Goal: Task Accomplishment & Management: Use online tool/utility

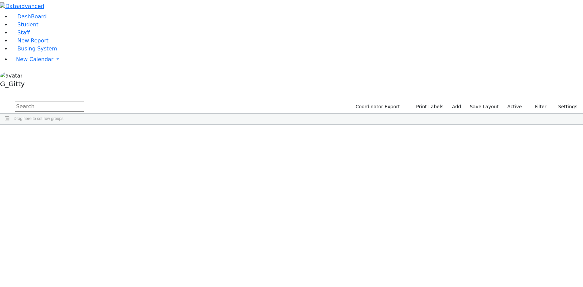
drag, startPoint x: 0, startPoint y: 0, endPoint x: 100, endPoint y: 46, distance: 109.9
click at [28, 52] on link "Busing System" at bounding box center [34, 48] width 46 height 6
click at [27, 52] on span "Busing System" at bounding box center [37, 48] width 40 height 6
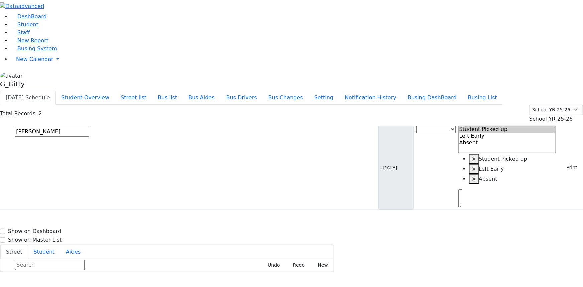
type input "aker"
click at [53, 229] on h6 "4/9/2012 8457823917" at bounding box center [28, 232] width 49 height 6
select select
drag, startPoint x: 542, startPoint y: 251, endPoint x: 514, endPoint y: 207, distance: 52.0
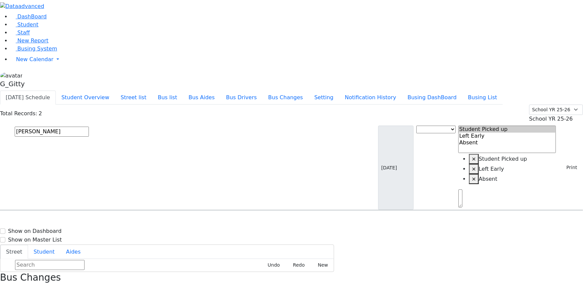
drag, startPoint x: 571, startPoint y: 9, endPoint x: 525, endPoint y: 22, distance: 47.6
click at [4, 287] on icon "button" at bounding box center [2, 290] width 4 height 4
click at [89, 127] on input "aker" at bounding box center [52, 132] width 74 height 10
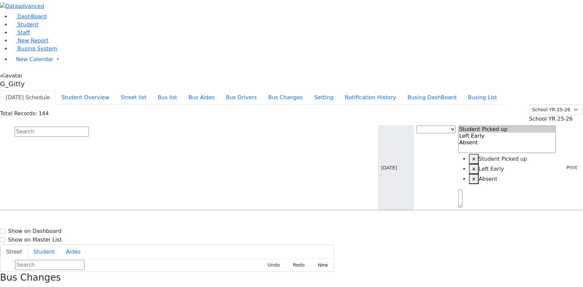
drag, startPoint x: 102, startPoint y: 43, endPoint x: 115, endPoint y: 37, distance: 14.2
click at [89, 127] on input "text" at bounding box center [52, 132] width 74 height 10
click at [22, 36] on span "Staff" at bounding box center [23, 32] width 12 height 6
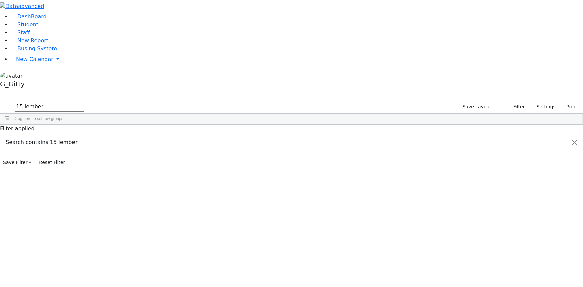
type input "15 lember"
click at [62, 135] on div "[PERSON_NAME]" at bounding box center [46, 139] width 30 height 9
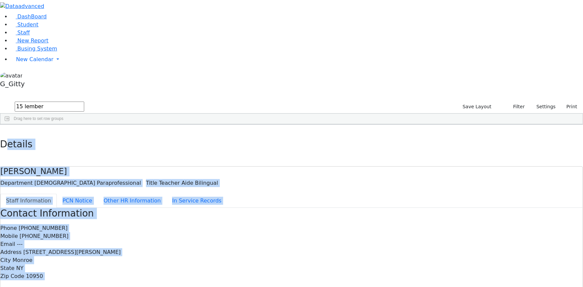
drag, startPoint x: 132, startPoint y: 17, endPoint x: 312, endPoint y: 253, distance: 296.7
click at [312, 253] on div "Details [PERSON_NAME] Department [DEMOGRAPHIC_DATA] Paraprofessional Title Teac…" at bounding box center [291, 251] width 583 height 253
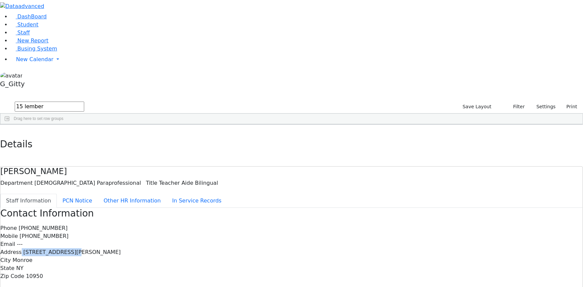
drag, startPoint x: 317, startPoint y: 113, endPoint x: 235, endPoint y: 111, distance: 81.3
click at [234, 248] on div "Address 3 Lemberg Ct. #203" at bounding box center [291, 252] width 583 height 8
click at [22, 248] on label "Address" at bounding box center [10, 252] width 21 height 8
click at [7, 130] on icon "button" at bounding box center [5, 132] width 4 height 4
click at [84, 102] on input "15 lember" at bounding box center [50, 107] width 70 height 10
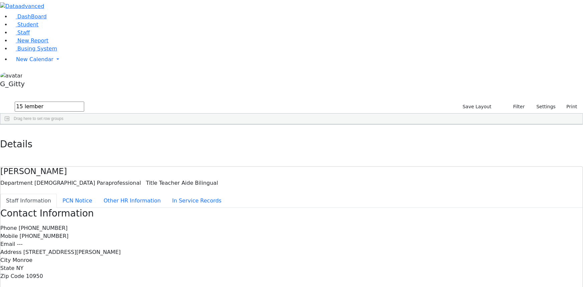
drag, startPoint x: 114, startPoint y: 29, endPoint x: 87, endPoint y: 24, distance: 27.9
click at [84, 101] on form "15 lember" at bounding box center [42, 107] width 84 height 13
click at [84, 102] on input "15 lember" at bounding box center [50, 107] width 70 height 10
drag, startPoint x: 115, startPoint y: 26, endPoint x: 84, endPoint y: 28, distance: 31.5
click at [84, 101] on form "15 lember" at bounding box center [42, 107] width 84 height 13
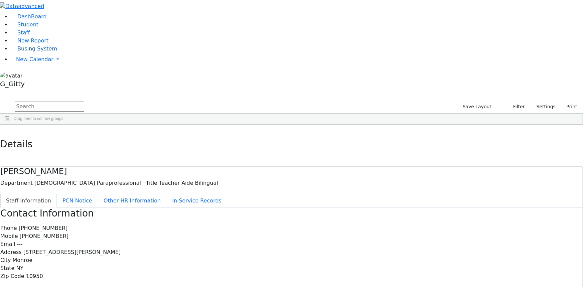
click at [33, 52] on link "Busing System" at bounding box center [34, 48] width 46 height 6
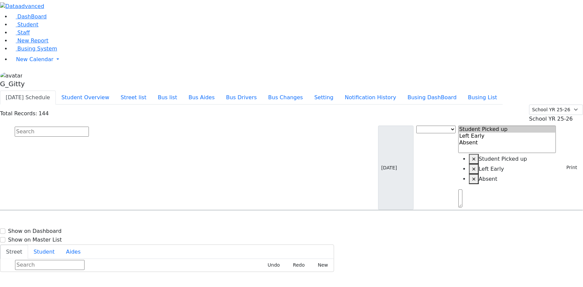
click at [89, 127] on input "text" at bounding box center [52, 132] width 74 height 10
type input "lebo"
click at [251, 220] on div "KJ-6 6 Meron Drive #202 - 8457741172" at bounding box center [214, 229] width 89 height 18
select select
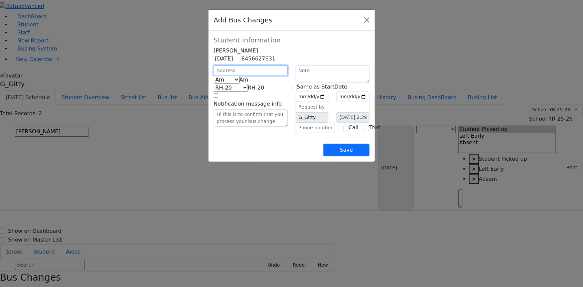
click at [214, 76] on input "text" at bounding box center [251, 71] width 74 height 10
type input "6 Meron Dr"
select select "395"
click at [240, 83] on span "Am" at bounding box center [244, 80] width 9 height 6
select select "2"
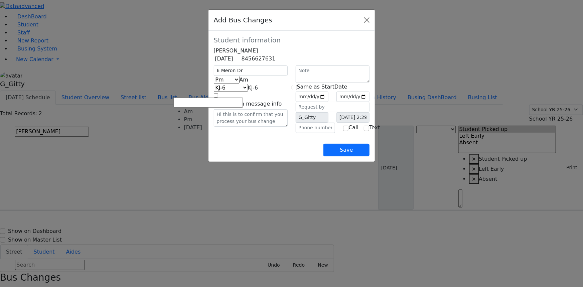
select select "398"
drag, startPoint x: 215, startPoint y: 157, endPoint x: 227, endPoint y: 153, distance: 12.4
click at [216, 156] on div "Save" at bounding box center [292, 144] width 156 height 23
click at [329, 102] on input "date" at bounding box center [312, 97] width 33 height 10
type input "[DATE]"
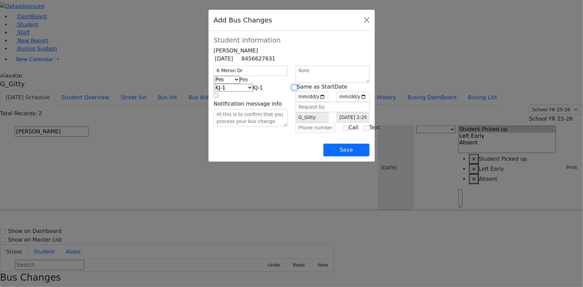
click at [297, 90] on input "checkbox" at bounding box center [294, 87] width 5 height 5
checkbox input "true"
type input "[DATE]"
click at [275, 156] on div "Save" at bounding box center [292, 144] width 156 height 23
click at [214, 76] on input "6 Meron Dr" at bounding box center [251, 71] width 74 height 10
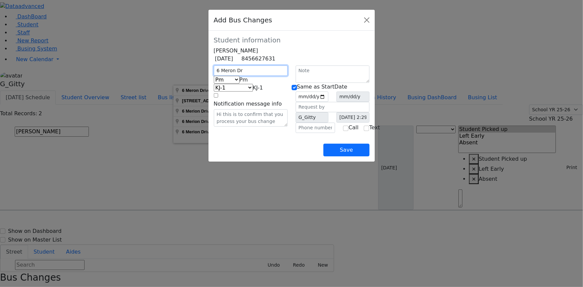
drag, startPoint x: 210, startPoint y: 80, endPoint x: 172, endPoint y: 74, distance: 38.2
click at [209, 74] on div "Student information Zalmen Lebovits 12/20/2014 8456627631 6 Meron Dr Am Pm Frid…" at bounding box center [292, 96] width 166 height 131
click at [257, 156] on div "Save" at bounding box center [292, 144] width 156 height 23
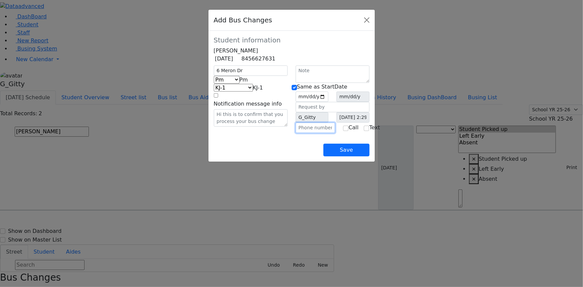
click at [301, 133] on input "text" at bounding box center [316, 128] width 40 height 10
type input "(845) 781-3344"
click at [248, 156] on div "Save" at bounding box center [292, 144] width 156 height 23
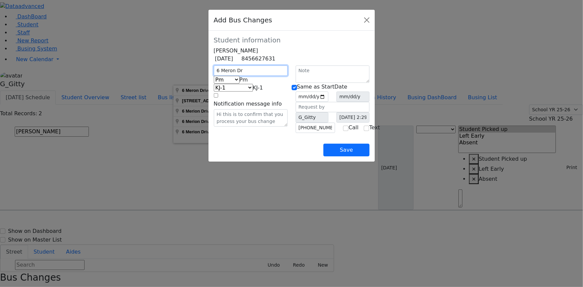
click at [214, 76] on input "6 Meron Dr" at bounding box center [251, 71] width 74 height 10
drag, startPoint x: 201, startPoint y: 81, endPoint x: 172, endPoint y: 79, distance: 28.8
click at [210, 76] on div "6 Meron Dr" at bounding box center [251, 71] width 82 height 10
type input "13 Chevron Rd"
select select "337"
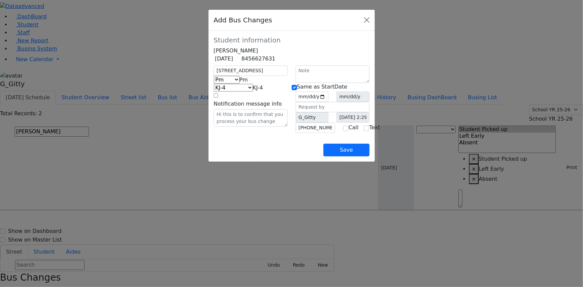
click at [240, 83] on span "Pm" at bounding box center [244, 80] width 8 height 6
click at [211, 162] on div "Student information Zalmen Lebovits 12/20/2014 8456627631 13 Chevron Rd Am Pm Pm" at bounding box center [292, 96] width 166 height 131
click at [218, 156] on div "Save" at bounding box center [292, 144] width 156 height 23
click at [246, 156] on div "Save" at bounding box center [292, 144] width 156 height 23
click at [214, 76] on input "13 Chevron Rd" at bounding box center [251, 71] width 74 height 10
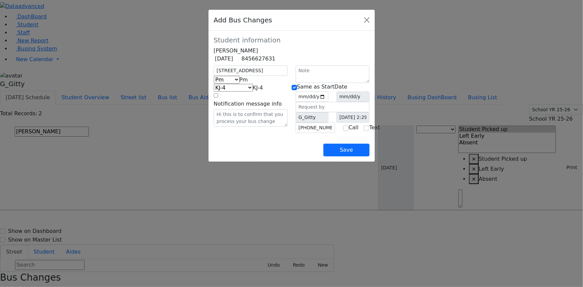
type input "7 Chevron Rd"
click at [230, 156] on div "Save" at bounding box center [292, 144] width 156 height 23
click at [249, 156] on div "Save" at bounding box center [292, 144] width 156 height 23
click at [369, 156] on button "Save" at bounding box center [347, 150] width 46 height 13
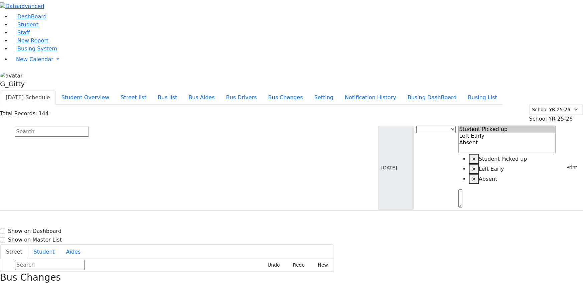
drag, startPoint x: 536, startPoint y: 106, endPoint x: 530, endPoint y: 106, distance: 5.7
click at [89, 127] on input "text" at bounding box center [52, 132] width 74 height 10
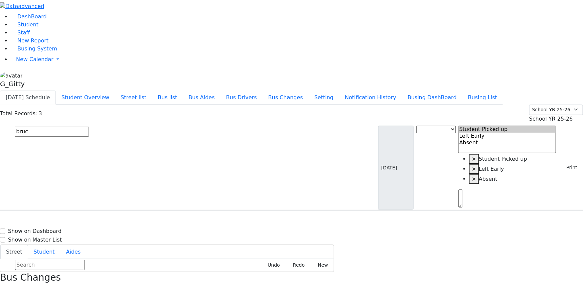
type input "bruc"
click at [166, 238] on div "10 Prag Blvd. #201" at bounding box center [124, 246] width 83 height 17
select select
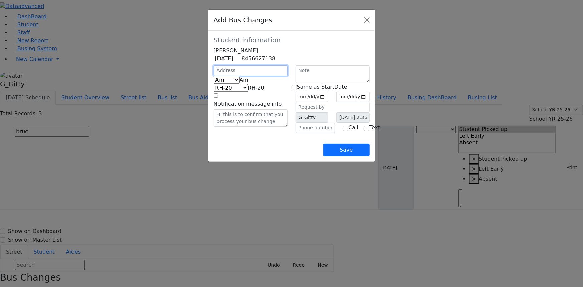
click at [214, 76] on input "text" at bounding box center [251, 71] width 74 height 10
type input "5 Lizensk Blvd"
select select "393"
click at [307, 133] on input "text" at bounding box center [316, 128] width 40 height 10
type input "(845) 774-7988"
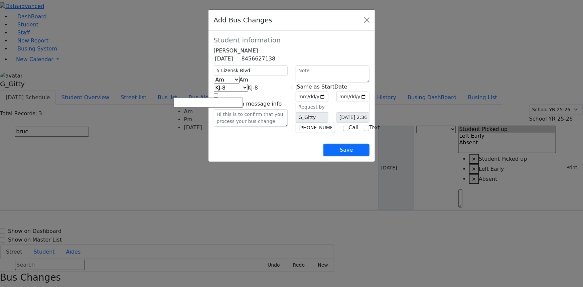
click at [240, 83] on span "Am" at bounding box center [244, 80] width 9 height 6
click at [211, 133] on div "5 Lizensk Blvd Am Pm Friday Am RH-20 PT KJ-1 KJ-2 KJ-3 KJ-8 KJ-5 KJ-6 KJ-7 KJ-4…" at bounding box center [251, 100] width 82 height 68
click at [238, 156] on div "Save" at bounding box center [292, 144] width 156 height 23
click at [254, 155] on div "Save" at bounding box center [292, 144] width 156 height 23
click at [329, 102] on input "date" at bounding box center [312, 97] width 33 height 10
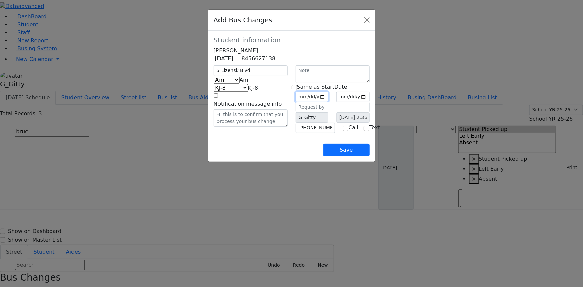
type input "2025-09-16"
click at [297, 90] on input "checkbox" at bounding box center [294, 87] width 5 height 5
checkbox input "true"
type input "2025-09-16"
click at [321, 156] on div "Save" at bounding box center [292, 144] width 156 height 23
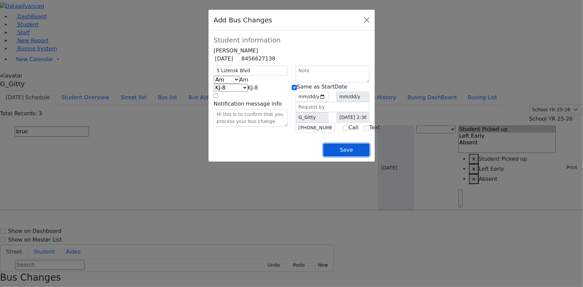
click at [369, 156] on button "Save" at bounding box center [347, 150] width 46 height 13
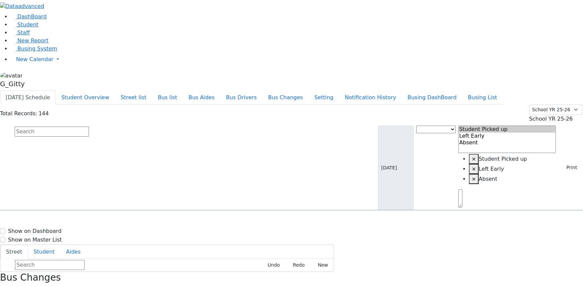
drag, startPoint x: 555, startPoint y: 274, endPoint x: 547, endPoint y: 259, distance: 17.5
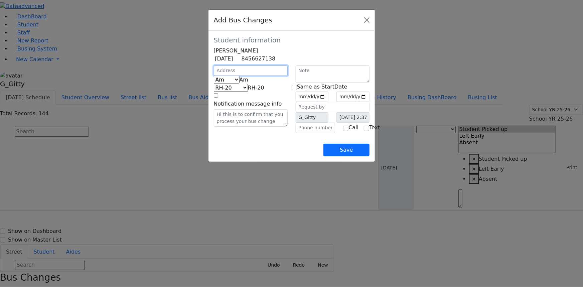
click at [223, 76] on input "text" at bounding box center [251, 71] width 74 height 10
type input "5 Lizensk Blvd"
select select "393"
click at [240, 83] on span "Am" at bounding box center [244, 80] width 9 height 6
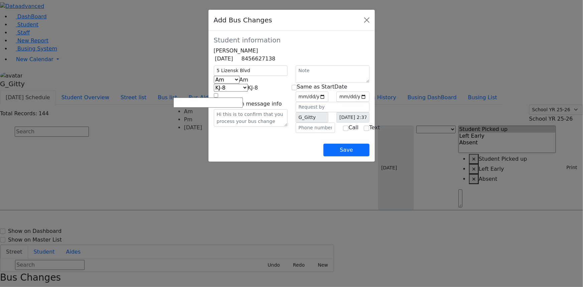
select select "2"
select select "399"
drag, startPoint x: 347, startPoint y: 105, endPoint x: 344, endPoint y: 110, distance: 6.0
click at [329, 102] on input "date" at bounding box center [312, 97] width 33 height 10
type input "2025-09-15"
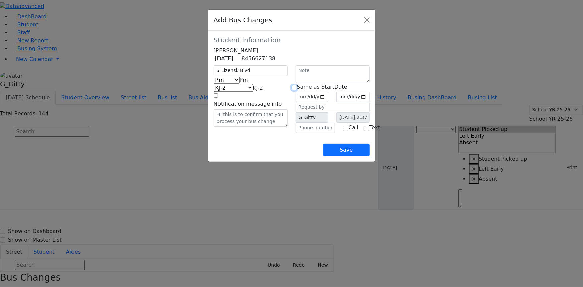
click at [296, 90] on input "checkbox" at bounding box center [294, 87] width 5 height 5
checkbox input "true"
type input "2025-09-15"
click at [303, 133] on input "text" at bounding box center [316, 128] width 40 height 10
type input "(845) 774-7988"
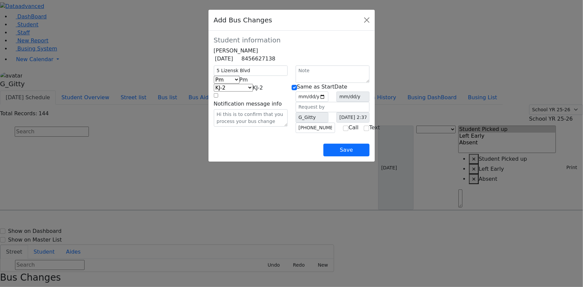
drag, startPoint x: 269, startPoint y: 153, endPoint x: 336, endPoint y: 176, distance: 70.0
click at [269, 153] on div "Save" at bounding box center [292, 144] width 156 height 23
click at [369, 156] on button "Save" at bounding box center [347, 150] width 46 height 13
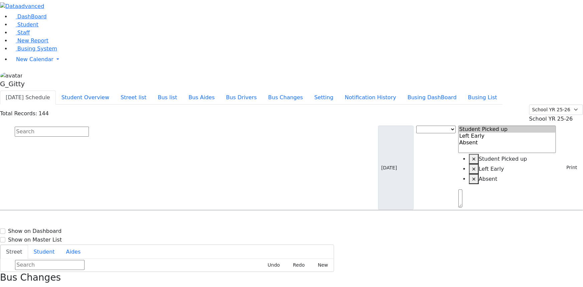
click at [89, 127] on input "text" at bounding box center [52, 132] width 74 height 10
click at [4, 287] on icon "button" at bounding box center [2, 290] width 4 height 4
click at [447, 91] on button "Busing DashBoard" at bounding box center [432, 98] width 61 height 14
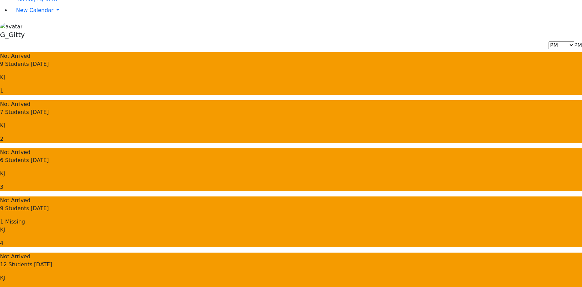
scroll to position [61, 0]
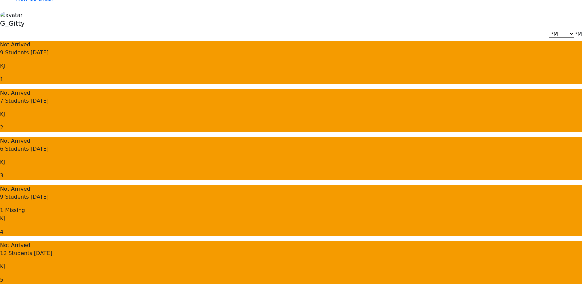
drag, startPoint x: 404, startPoint y: 119, endPoint x: 480, endPoint y: 164, distance: 88.6
drag, startPoint x: 405, startPoint y: 153, endPoint x: 532, endPoint y: 156, distance: 126.1
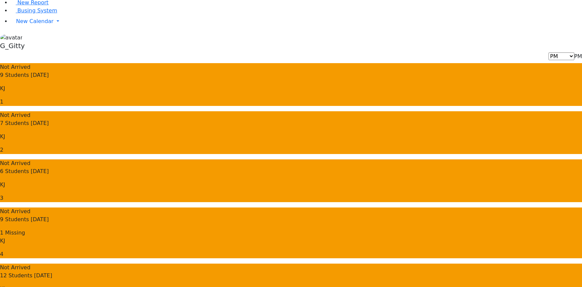
scroll to position [0, 0]
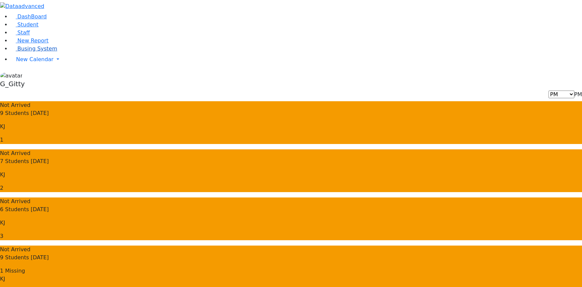
click at [24, 52] on span "Busing System" at bounding box center [37, 48] width 40 height 6
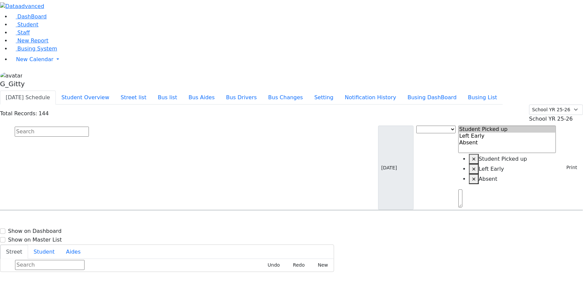
drag, startPoint x: 0, startPoint y: 0, endPoint x: 119, endPoint y: 44, distance: 126.9
click at [89, 127] on input "text" at bounding box center [52, 132] width 74 height 10
type input "blum"
click at [83, 221] on div "Blum Rafael 5/6/2011 8454215252" at bounding box center [41, 229] width 83 height 17
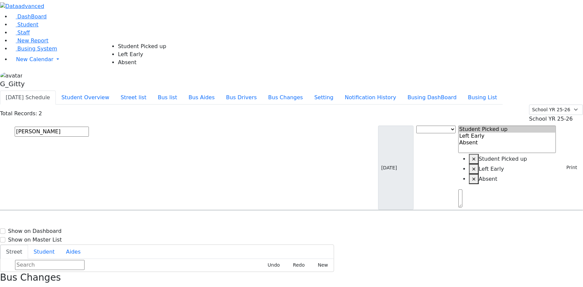
select select "1"
click at [89, 127] on input "text" at bounding box center [52, 132] width 74 height 10
type input "falk"
click at [166, 221] on div "16 Fillmore Ct. #406" at bounding box center [124, 229] width 83 height 17
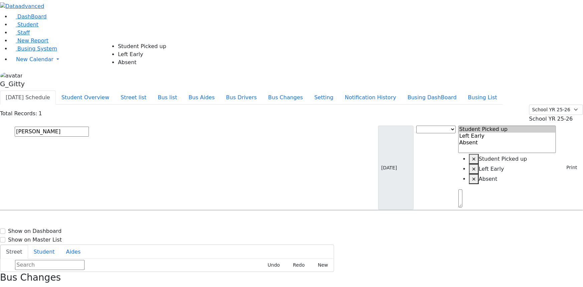
select select "1"
click at [89, 127] on input "text" at bounding box center [52, 132] width 74 height 10
type input "yuda"
click at [277, 229] on h6 "9 Twinkle Road - (845) 352-5742" at bounding box center [224, 232] width 104 height 6
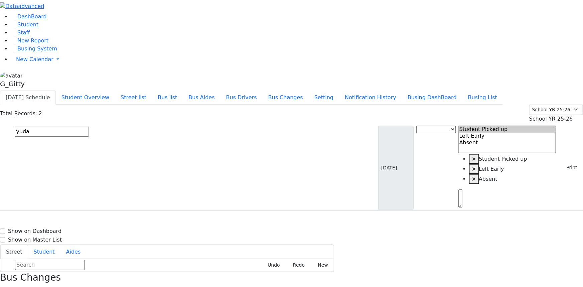
select select "1"
click at [89, 127] on input "text" at bounding box center [52, 132] width 74 height 10
type input "katz ri"
click at [258, 220] on div "KJ-6 8 Maglenitz St #406 - 8457826932" at bounding box center [215, 229] width 86 height 18
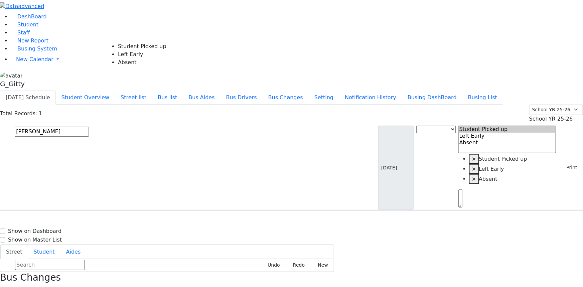
select select "1"
click at [89, 127] on input "text" at bounding box center [52, 132] width 74 height 10
type input "k"
type input "mosesson"
click at [253, 229] on div "Press SPACE to select this row." at bounding box center [253, 229] width 0 height 0
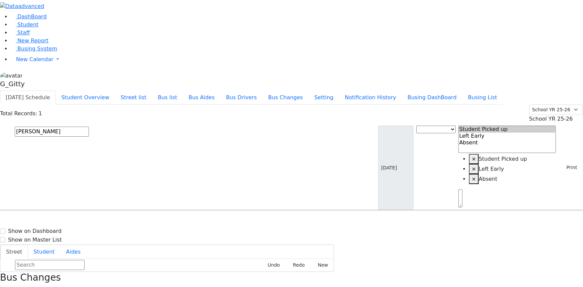
drag, startPoint x: 546, startPoint y: 55, endPoint x: 524, endPoint y: 51, distance: 21.8
select select "1"
click at [89, 127] on input "text" at bounding box center [52, 132] width 74 height 10
type input "frimy"
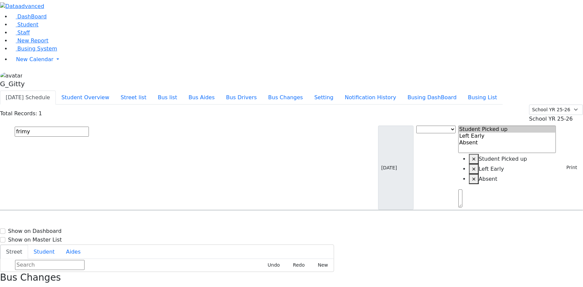
drag, startPoint x: 247, startPoint y: 73, endPoint x: 251, endPoint y: 72, distance: 3.6
click at [248, 221] on div "MW-14 187 County Rte 105 - (845) 492-9647" at bounding box center [207, 229] width 83 height 17
select select "2"
click at [89, 127] on input "text" at bounding box center [52, 132] width 74 height 10
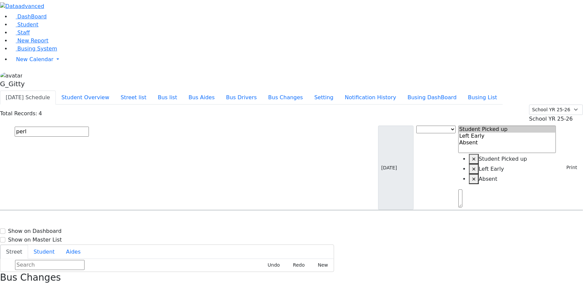
type input "perl"
click at [53, 263] on h6 "10/11/2013 8459288542" at bounding box center [28, 266] width 49 height 6
select select "1"
click at [89, 127] on input "text" at bounding box center [52, 132] width 74 height 10
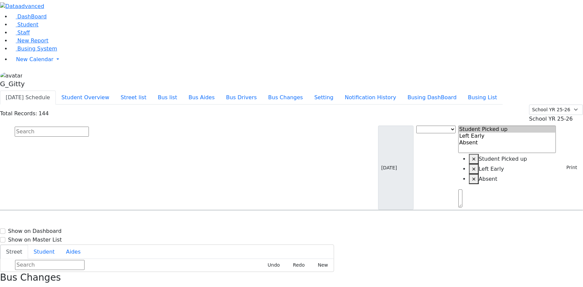
click at [89, 127] on input "text" at bounding box center [52, 132] width 74 height 10
type input "ruben"
click at [166, 221] on div "5 Pine Hill Rd." at bounding box center [124, 229] width 83 height 17
select select "1"
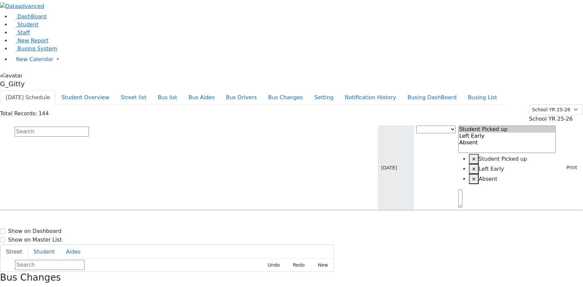
click at [89, 127] on input "text" at bounding box center [52, 132] width 74 height 10
type input "esty"
click at [166, 221] on div "2 Roanoke Dr." at bounding box center [124, 229] width 83 height 17
select select "2"
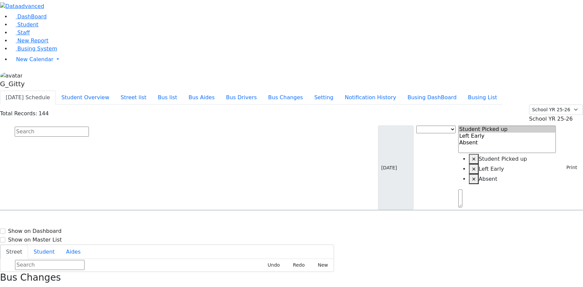
click at [89, 127] on input "text" at bounding box center [52, 132] width 74 height 10
click at [4, 287] on icon "button" at bounding box center [2, 290] width 4 height 4
click at [89, 127] on input "text" at bounding box center [52, 132] width 74 height 10
click at [568, 162] on button "Print" at bounding box center [570, 167] width 22 height 10
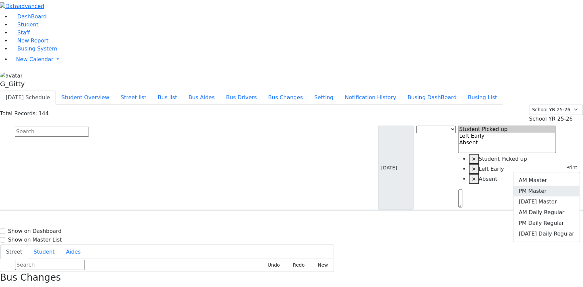
click at [559, 186] on link "PM Master" at bounding box center [547, 191] width 66 height 11
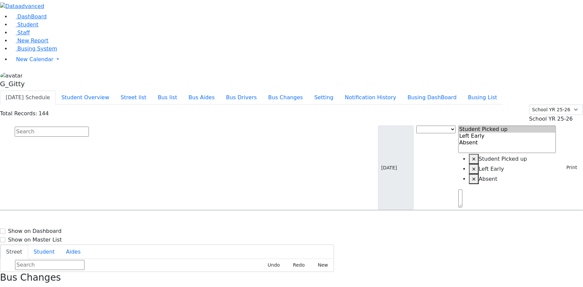
click at [17, 28] on span "Student" at bounding box center [27, 24] width 21 height 6
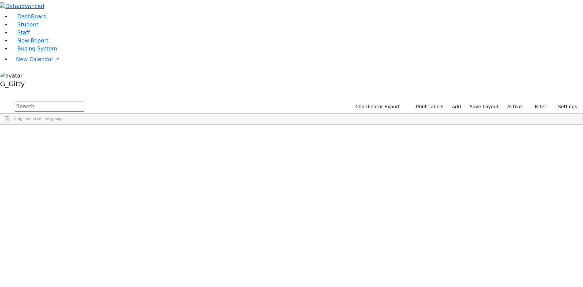
click at [84, 102] on input "text" at bounding box center [50, 107] width 70 height 10
type input "teit"
click at [17, 52] on span "Busing System" at bounding box center [37, 48] width 40 height 6
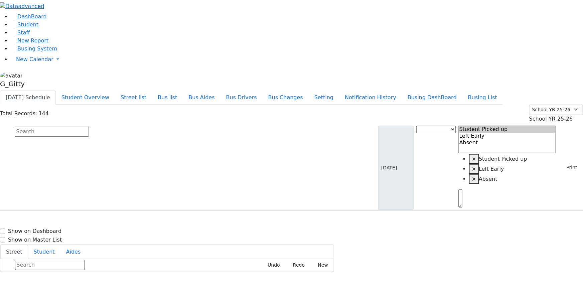
click at [89, 127] on input "text" at bounding box center [52, 132] width 74 height 10
type input "teit"
click at [53, 246] on span "8457827789" at bounding box center [37, 249] width 31 height 6
select select
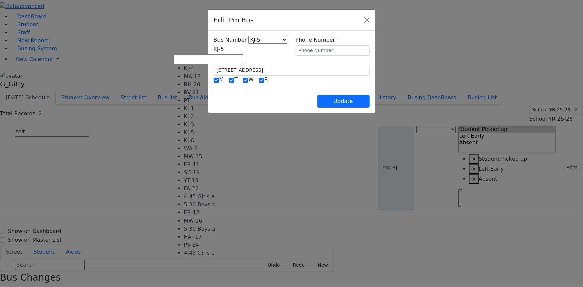
click at [214, 50] on span "KJ-5" at bounding box center [219, 49] width 10 height 6
select select "418"
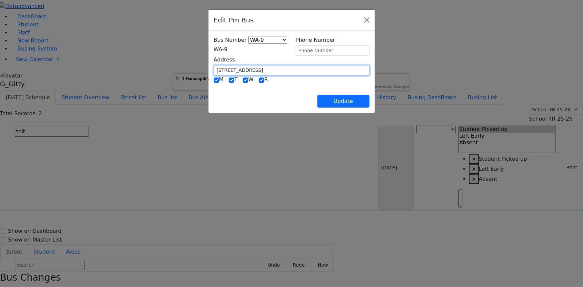
drag, startPoint x: 220, startPoint y: 70, endPoint x: 166, endPoint y: 72, distance: 53.9
click at [209, 72] on div "Bus Number KJ-4 MA-13 RH-20 RV-21 PT KJ-1 KJ-2 KJ-3 KJ-5 KJ-6 WA-9 MW-15 ER-11 …" at bounding box center [292, 72] width 166 height 82
type input "34 Hawthorne Dr"
click at [241, 88] on div "Update" at bounding box center [292, 95] width 156 height 23
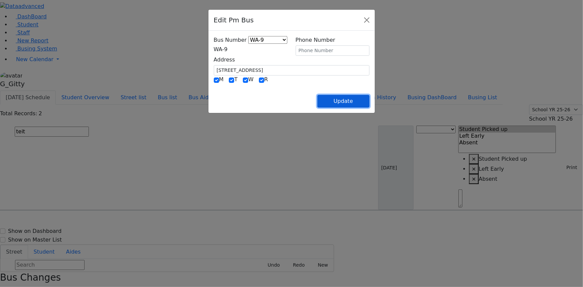
click at [368, 100] on button "Update" at bounding box center [344, 101] width 52 height 13
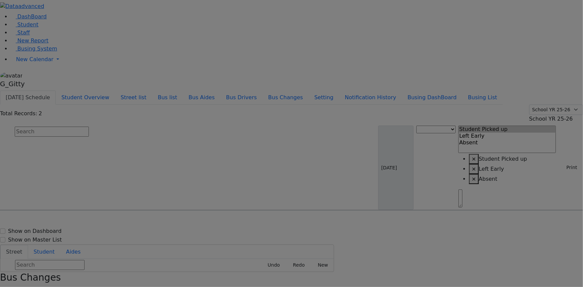
select select
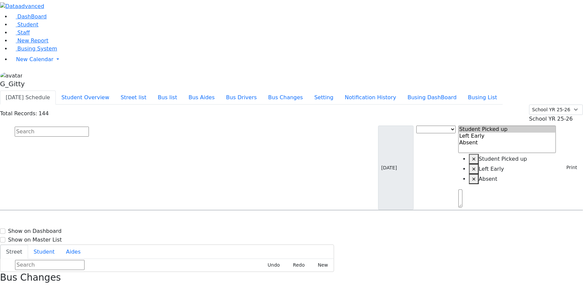
click at [4, 287] on icon "button" at bounding box center [2, 290] width 4 height 4
click at [27, 28] on span "Student" at bounding box center [27, 24] width 21 height 6
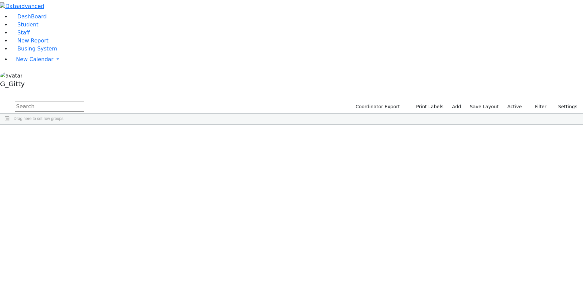
click at [84, 102] on input "text" at bounding box center [50, 107] width 70 height 10
click at [18, 52] on span "Busing System" at bounding box center [37, 48] width 40 height 6
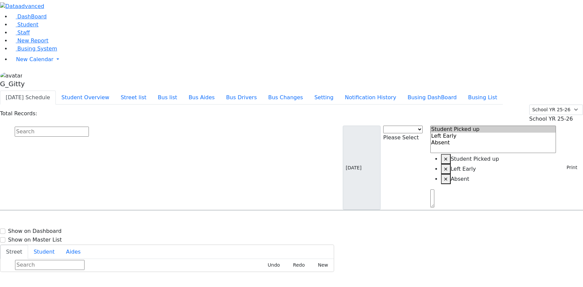
click at [89, 127] on input "text" at bounding box center [52, 132] width 74 height 10
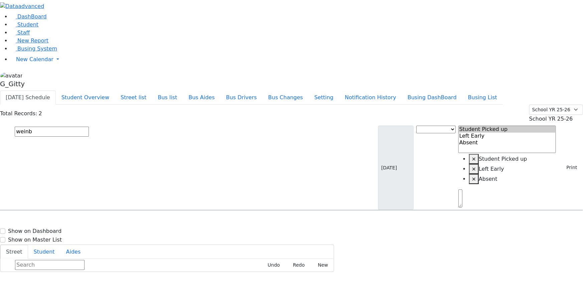
type input "weinb"
click at [53, 246] on span "8457828536" at bounding box center [37, 249] width 31 height 6
select select
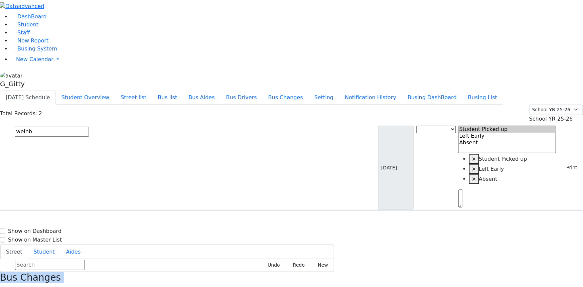
drag, startPoint x: 427, startPoint y: 7, endPoint x: 572, endPoint y: 262, distance: 293.3
drag, startPoint x: 423, startPoint y: 9, endPoint x: 576, endPoint y: 262, distance: 296.0
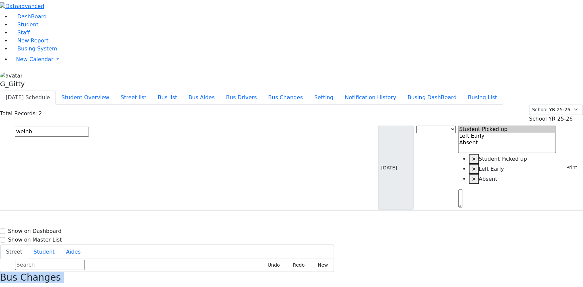
drag, startPoint x: 421, startPoint y: 90, endPoint x: 579, endPoint y: 261, distance: 232.8
click at [89, 127] on input "weinb" at bounding box center [52, 132] width 74 height 10
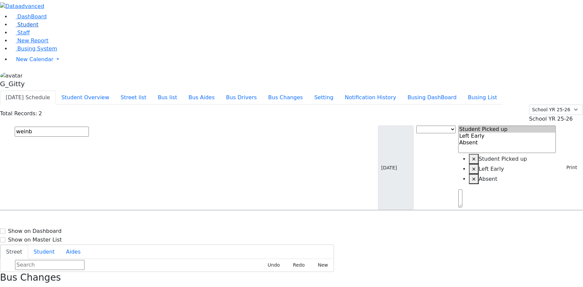
click at [38, 28] on link "Student" at bounding box center [25, 24] width 28 height 6
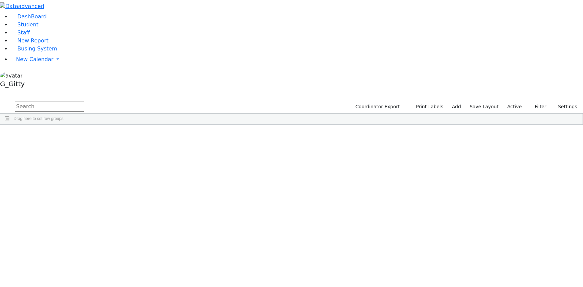
click at [84, 102] on input "text" at bounding box center [50, 107] width 70 height 10
type input "[PERSON_NAME]"
click at [85, 274] on div "[PERSON_NAME]" at bounding box center [63, 278] width 42 height 9
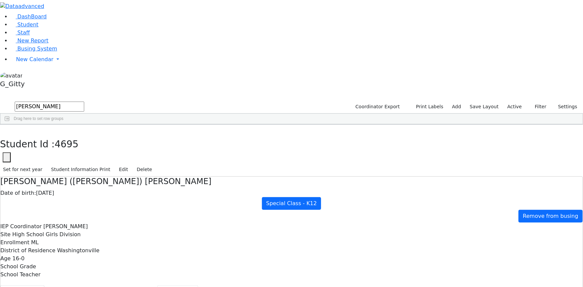
click at [157, 285] on button "Scheduling" at bounding box center [177, 292] width 41 height 14
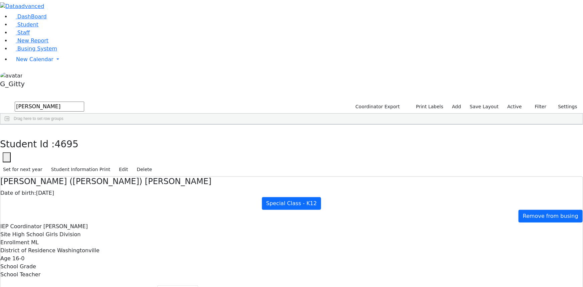
click at [39, 52] on link "Busing System" at bounding box center [34, 48] width 46 height 6
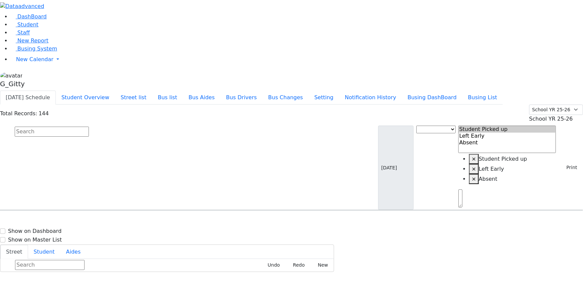
click at [89, 127] on input "text" at bounding box center [52, 132] width 74 height 10
type input "jud"
click at [53, 220] on h6 "Herskovitz Juda" at bounding box center [28, 223] width 49 height 6
select select
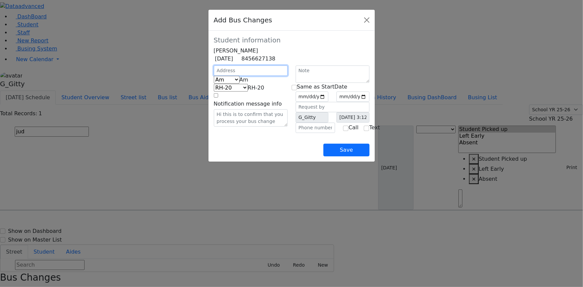
click at [214, 76] on input "text" at bounding box center [251, 71] width 74 height 10
type input "5 Lizensk Blvd"
select select "393"
click at [240, 83] on span "Am" at bounding box center [244, 80] width 9 height 6
click at [248, 91] on span "KJ-8" at bounding box center [253, 88] width 10 height 6
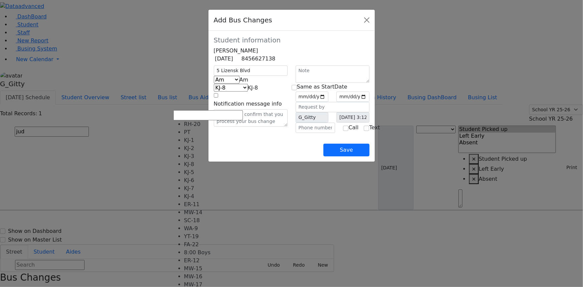
scroll to position [30, 0]
click at [240, 83] on span "Am" at bounding box center [244, 80] width 9 height 6
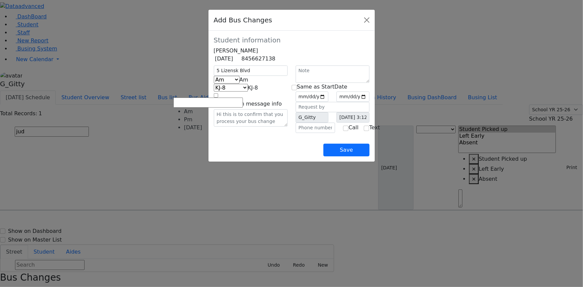
click at [240, 83] on span "Am" at bounding box center [244, 80] width 9 height 6
select select "2"
click at [253, 91] on span "KJ-2" at bounding box center [258, 88] width 10 height 6
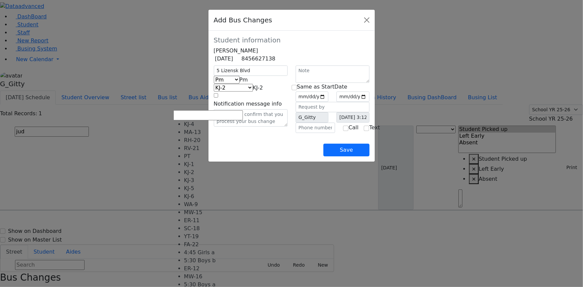
scroll to position [61, 0]
select select "435"
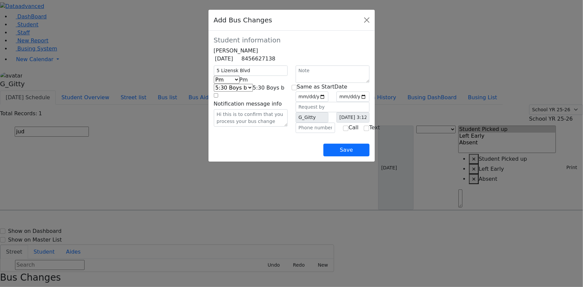
click at [219, 156] on div "Save" at bounding box center [292, 144] width 156 height 23
click at [329, 102] on input "date" at bounding box center [312, 97] width 33 height 10
type input "[DATE]"
click at [297, 90] on input "checkbox" at bounding box center [294, 87] width 5 height 5
checkbox input "true"
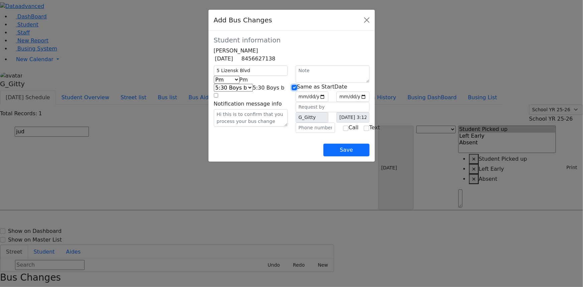
type input "[DATE]"
click at [272, 156] on div "Save" at bounding box center [292, 144] width 156 height 23
click at [307, 133] on input "text" at bounding box center [316, 128] width 40 height 10
type input "[PHONE_NUMBER]"
click at [289, 155] on div "Save" at bounding box center [292, 144] width 156 height 23
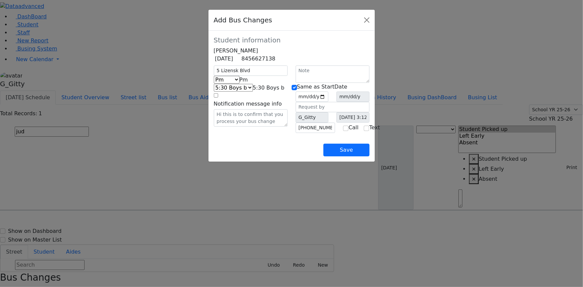
click at [289, 156] on div "Save" at bounding box center [292, 144] width 156 height 23
click at [259, 156] on div "Save" at bounding box center [292, 144] width 156 height 23
click at [263, 156] on div "Save" at bounding box center [292, 144] width 156 height 23
click at [264, 156] on div "Save" at bounding box center [292, 144] width 156 height 23
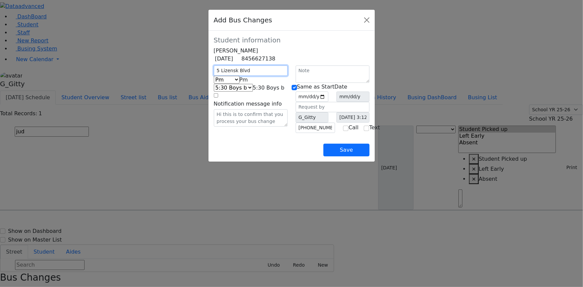
click at [214, 76] on input "5 Lizensk Blvd" at bounding box center [251, 71] width 74 height 10
drag, startPoint x: 210, startPoint y: 80, endPoint x: 169, endPoint y: 77, distance: 40.5
click at [210, 77] on div "5 Lizensk Blvd Am Pm [DATE] Pm KJ-4 MA-13 RH-20 RV-21 PT KJ-1 KJ-2 KJ-3 KJ-5 KJ…" at bounding box center [251, 100] width 82 height 68
type input "[STREET_ADDRESS][PERSON_NAME]"
select select "337"
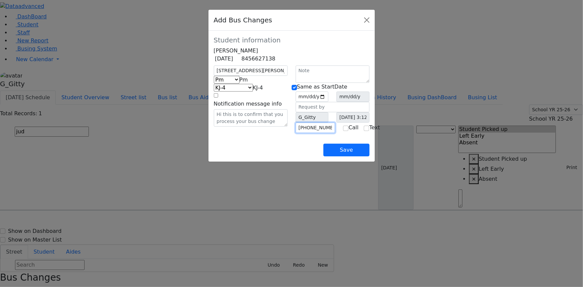
drag, startPoint x: 331, startPoint y: 147, endPoint x: 311, endPoint y: 147, distance: 20.1
click at [311, 133] on input "[PHONE_NUMBER]" at bounding box center [316, 128] width 40 height 10
type input "[PHONE_NUMBER]"
click at [317, 156] on div "Save" at bounding box center [292, 144] width 156 height 23
drag, startPoint x: 267, startPoint y: 162, endPoint x: 249, endPoint y: 145, distance: 24.8
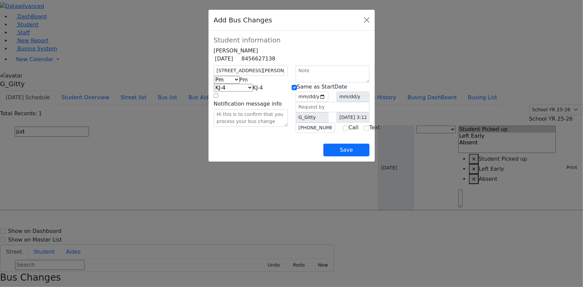
click at [266, 156] on div "Save" at bounding box center [292, 144] width 156 height 23
click at [235, 154] on div "Save" at bounding box center [292, 144] width 156 height 23
click at [258, 133] on div "[STREET_ADDRESS][PERSON_NAME] Am Pm [DATE] Pm KJ-4 MA-13 RH-20 RV-21 PT KJ-1 KJ…" at bounding box center [251, 100] width 82 height 68
click at [254, 133] on div "[STREET_ADDRESS][PERSON_NAME] Am Pm [DATE] Pm KJ-4 MA-13 RH-20 RV-21 PT KJ-1 KJ…" at bounding box center [251, 100] width 82 height 68
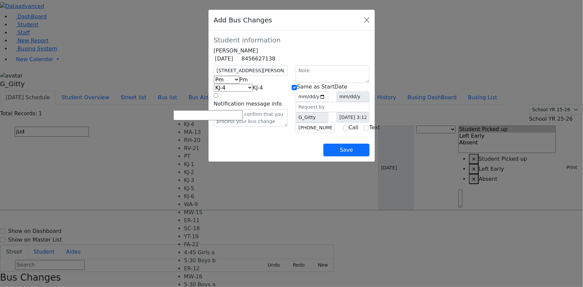
click at [253, 91] on span "KJ-4" at bounding box center [258, 88] width 10 height 6
select select "451"
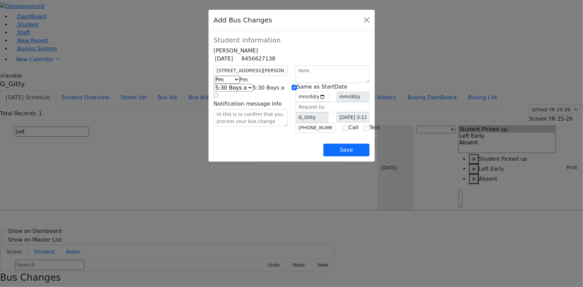
click at [215, 156] on div "Save" at bounding box center [292, 144] width 156 height 23
click at [369, 156] on button "Save" at bounding box center [347, 150] width 46 height 13
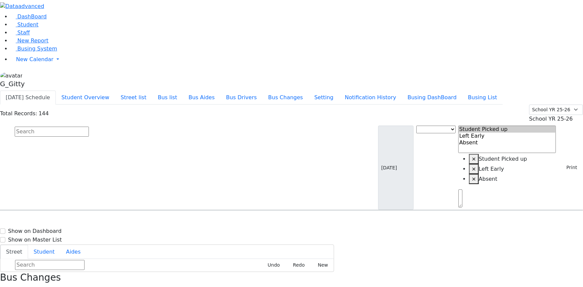
click at [89, 127] on input "text" at bounding box center [52, 132] width 74 height 10
drag, startPoint x: 441, startPoint y: 100, endPoint x: 518, endPoint y: 222, distance: 144.7
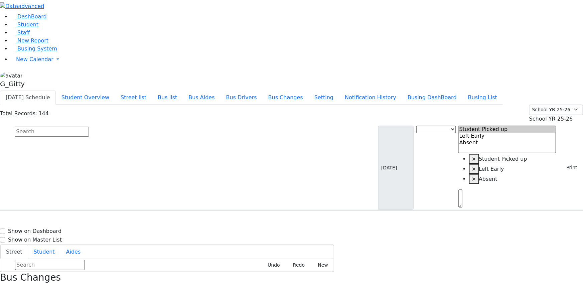
drag, startPoint x: 435, startPoint y: 89, endPoint x: 543, endPoint y: 236, distance: 182.7
drag, startPoint x: 483, startPoint y: 61, endPoint x: 479, endPoint y: 65, distance: 5.0
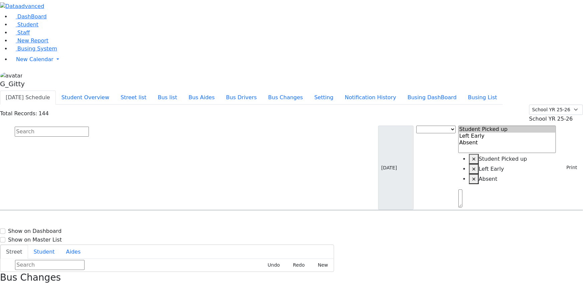
click at [89, 127] on input "text" at bounding box center [52, 132] width 74 height 10
drag, startPoint x: 486, startPoint y: 244, endPoint x: 409, endPoint y: 178, distance: 101.2
click at [89, 127] on input "text" at bounding box center [52, 132] width 74 height 10
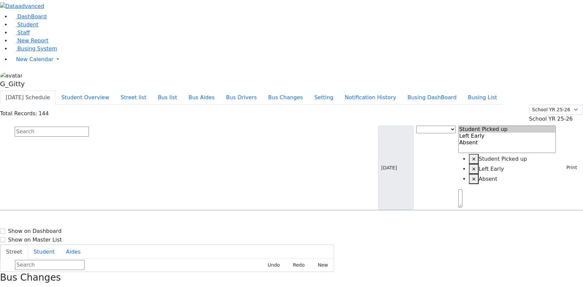
click at [89, 127] on input "text" at bounding box center [52, 132] width 74 height 10
click at [183, 91] on button "Bus list" at bounding box center [167, 98] width 31 height 14
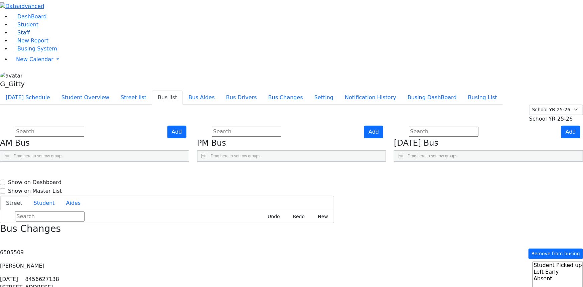
click at [30, 36] on link "Staff" at bounding box center [20, 32] width 19 height 6
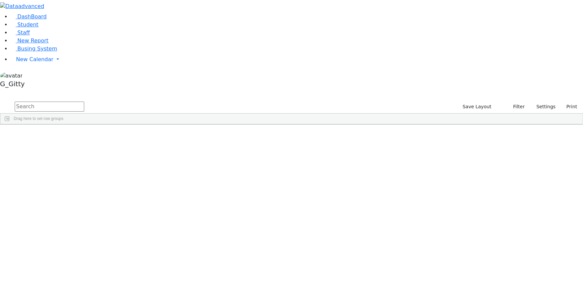
click at [84, 102] on input "text" at bounding box center [50, 107] width 70 height 10
type input "[PERSON_NAME]"
click at [62, 135] on div "[PERSON_NAME]" at bounding box center [46, 139] width 30 height 9
click at [62, 135] on div "Kellner" at bounding box center [46, 139] width 30 height 9
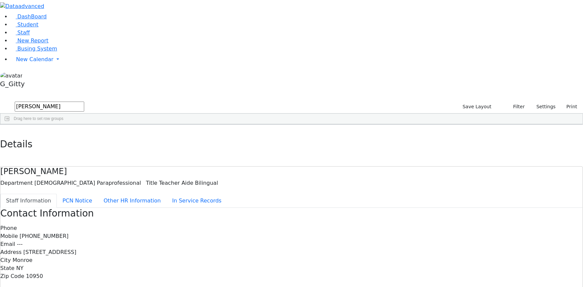
drag, startPoint x: 127, startPoint y: 61, endPoint x: 420, endPoint y: 102, distance: 295.3
click at [420, 240] on div "Email ---" at bounding box center [291, 244] width 583 height 8
click at [7, 130] on icon "button" at bounding box center [5, 132] width 4 height 4
click at [43, 52] on span "Busing System" at bounding box center [37, 48] width 40 height 6
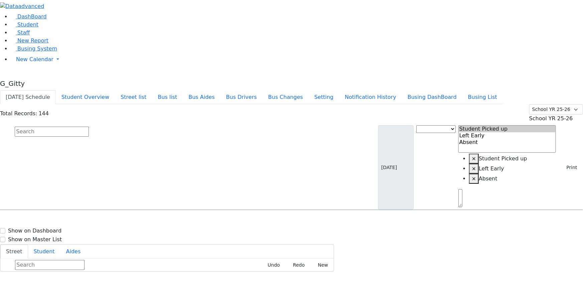
click at [127, 105] on div "Total Records: 144 Summer YR 25 School YR 25-26 Summer YR 25 School YR 24-25 Su…" at bounding box center [291, 158] width 583 height 106
click at [89, 127] on input "text" at bounding box center [52, 132] width 74 height 10
type input "[PERSON_NAME]"
click at [153, 221] on div "[PERSON_NAME] [DATE] 8457828534 [STREET_ADDRESS] - 8457828534 HA- [GEOGRAPHIC_D…" at bounding box center [248, 246] width 497 height 50
click at [53, 237] on h6 "Katz Brucha" at bounding box center [28, 240] width 49 height 6
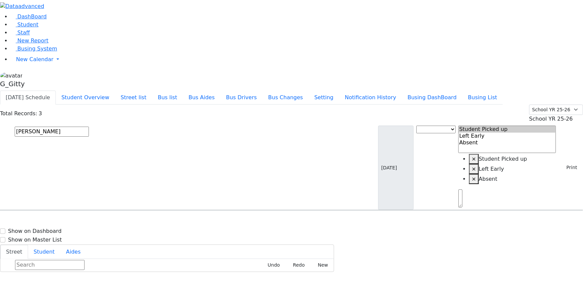
select select
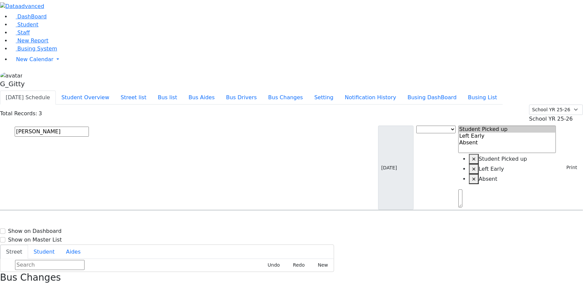
click at [89, 127] on input "katz" at bounding box center [52, 132] width 74 height 10
click at [45, 52] on link "Busing System" at bounding box center [34, 48] width 46 height 6
click at [166, 271] on div "[STREET_ADDRESS]" at bounding box center [124, 279] width 83 height 17
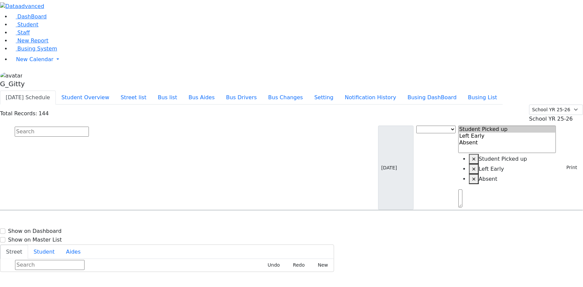
select select
click at [4, 287] on icon "button" at bounding box center [2, 290] width 4 height 4
click at [89, 127] on input "text" at bounding box center [52, 132] width 74 height 10
click at [440, 91] on button "Busing DashBoard" at bounding box center [432, 98] width 61 height 14
click at [89, 127] on input "text" at bounding box center [52, 132] width 74 height 10
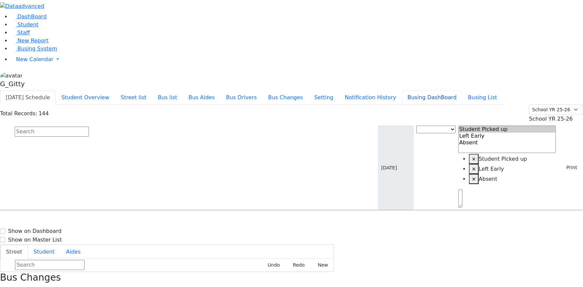
click at [440, 91] on button "Busing DashBoard" at bounding box center [432, 98] width 61 height 14
click at [89, 127] on input "text" at bounding box center [52, 132] width 74 height 10
click at [443, 91] on button "Busing DashBoard" at bounding box center [432, 98] width 61 height 14
click at [496, 91] on button "Busing List" at bounding box center [483, 98] width 40 height 14
click at [452, 91] on button "Busing DashBoard" at bounding box center [432, 98] width 61 height 14
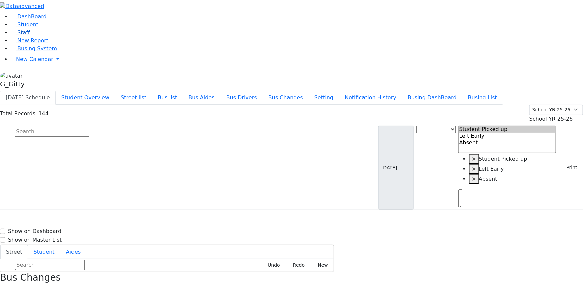
click at [30, 36] on link "Staff" at bounding box center [20, 32] width 19 height 6
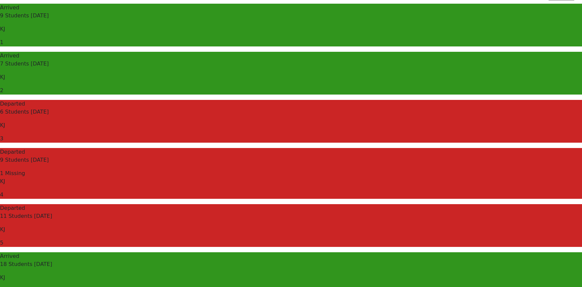
scroll to position [61, 0]
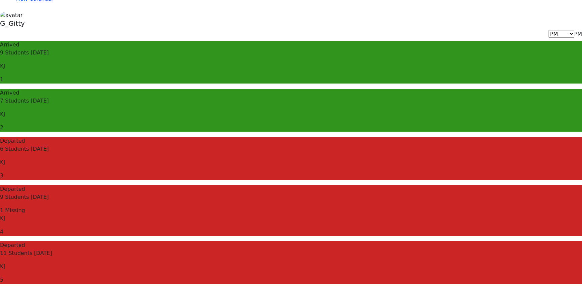
drag, startPoint x: 398, startPoint y: 106, endPoint x: 525, endPoint y: 169, distance: 142.6
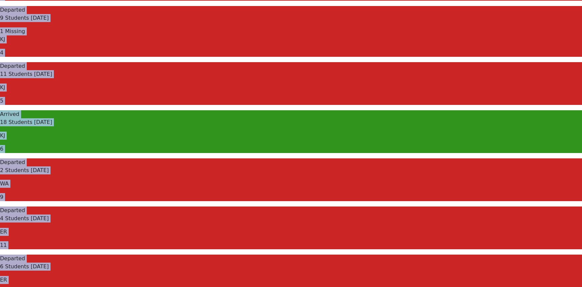
drag, startPoint x: 110, startPoint y: 30, endPoint x: 495, endPoint y: 220, distance: 429.2
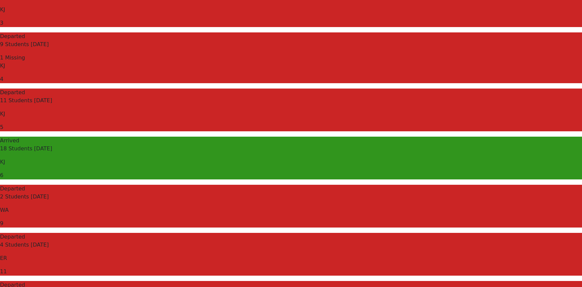
scroll to position [240, 0]
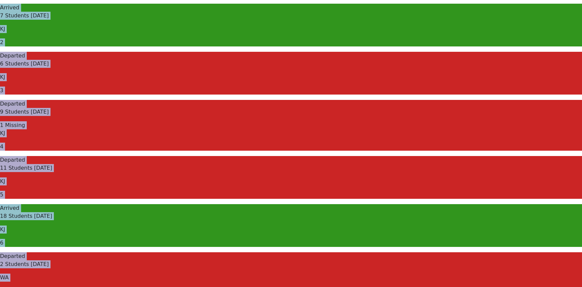
scroll to position [152, 0]
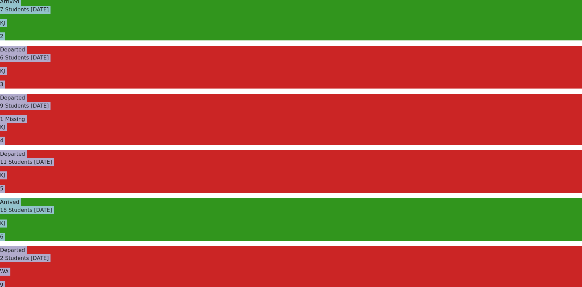
drag, startPoint x: 104, startPoint y: 45, endPoint x: 397, endPoint y: 252, distance: 359.3
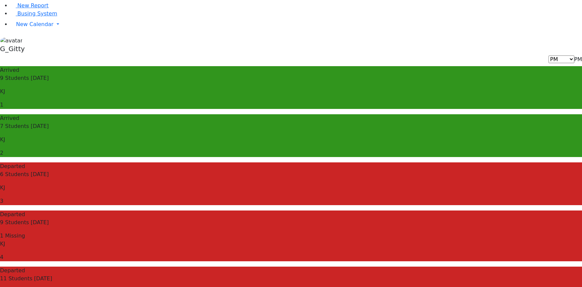
scroll to position [91, 0]
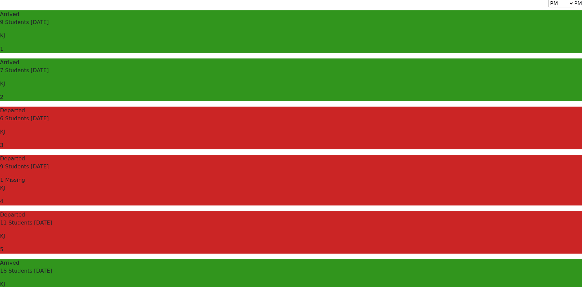
drag, startPoint x: 382, startPoint y: 160, endPoint x: 535, endPoint y: 185, distance: 154.0
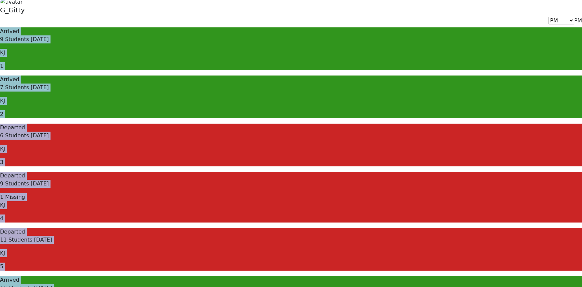
scroll to position [152, 0]
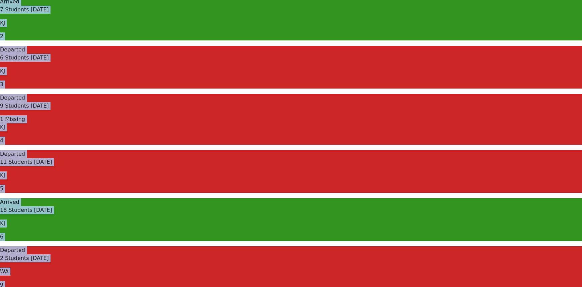
drag, startPoint x: 88, startPoint y: 33, endPoint x: 494, endPoint y: 278, distance: 474.6
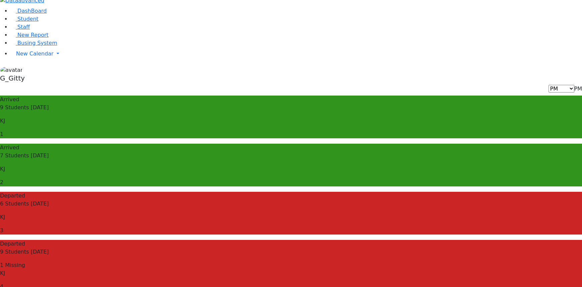
scroll to position [0, 0]
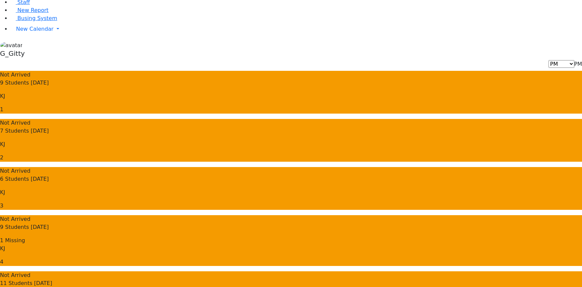
scroll to position [30, 0]
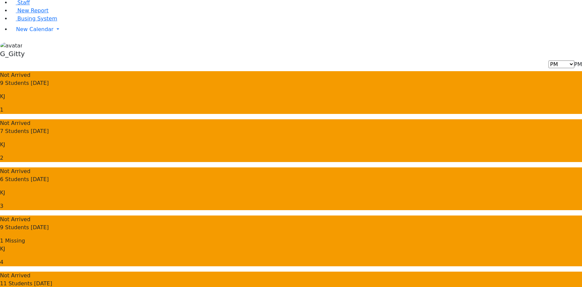
drag, startPoint x: 398, startPoint y: 139, endPoint x: 527, endPoint y: 257, distance: 174.6
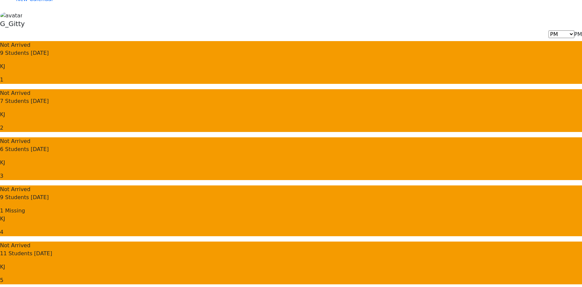
scroll to position [61, 0]
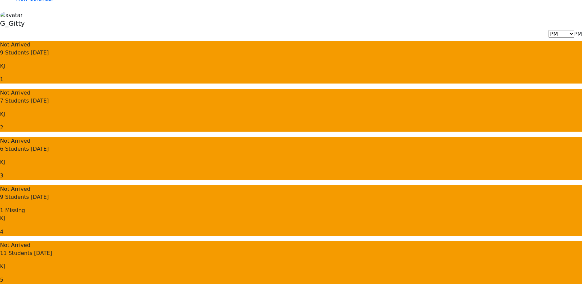
drag, startPoint x: 394, startPoint y: 167, endPoint x: 507, endPoint y: 222, distance: 125.9
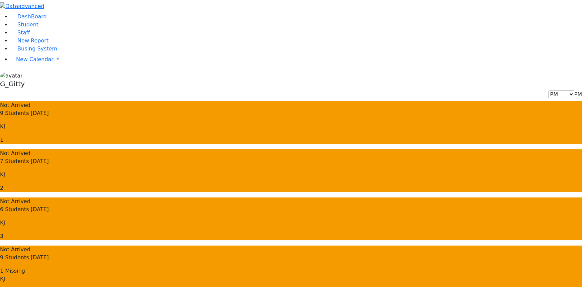
click at [19, 52] on span "Busing System" at bounding box center [37, 48] width 40 height 6
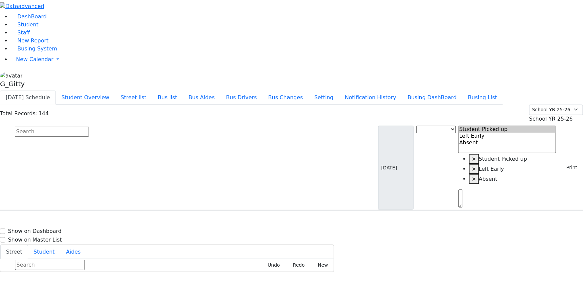
click at [89, 127] on input "text" at bounding box center [52, 132] width 74 height 10
click at [30, 52] on span "Busing System" at bounding box center [37, 48] width 40 height 6
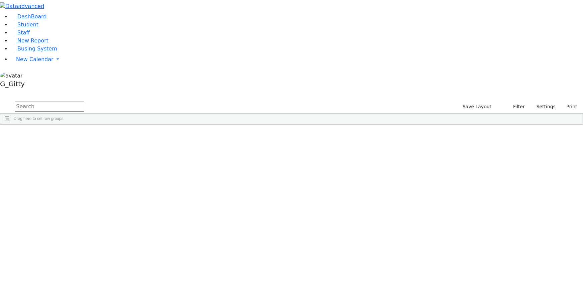
click at [84, 102] on input "text" at bounding box center [50, 107] width 70 height 10
type input "bittm"
click at [62, 135] on div "Bittman" at bounding box center [46, 139] width 30 height 9
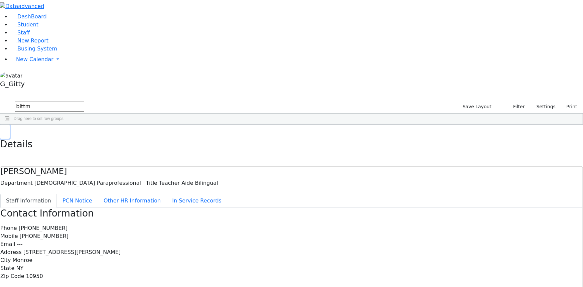
click at [10, 125] on button "button" at bounding box center [5, 132] width 10 height 14
click at [84, 102] on input "bittm" at bounding box center [50, 107] width 70 height 10
click at [35, 52] on link "Busing System" at bounding box center [34, 48] width 46 height 6
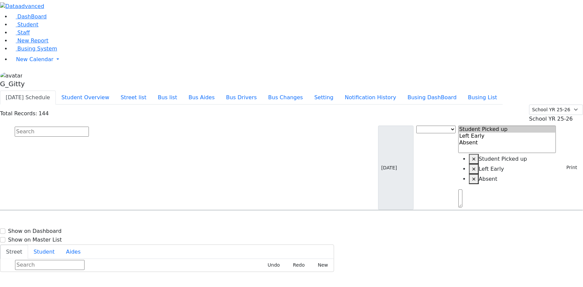
click at [89, 127] on input "text" at bounding box center [52, 132] width 74 height 10
type input "juda"
click at [53, 220] on h6 "Herskovitz Juda" at bounding box center [28, 223] width 49 height 6
select select
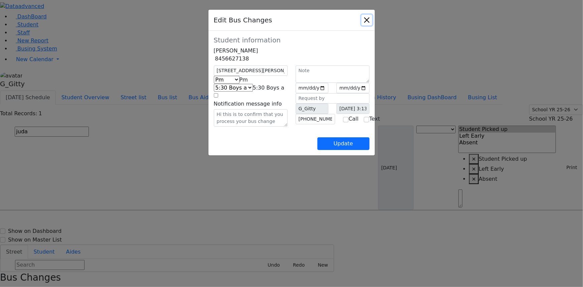
click at [372, 21] on button "Close" at bounding box center [367, 20] width 11 height 11
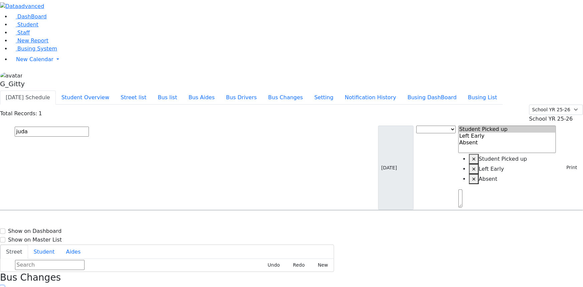
click at [4, 287] on icon "button" at bounding box center [2, 290] width 4 height 4
click at [449, 91] on button "Busing DashBoard" at bounding box center [432, 98] width 61 height 14
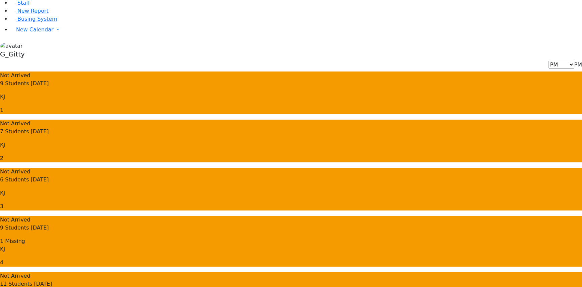
scroll to position [30, 0]
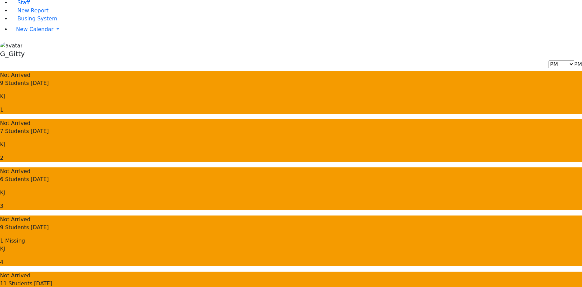
drag, startPoint x: 396, startPoint y: 161, endPoint x: 449, endPoint y: 195, distance: 62.3
click at [31, 22] on span "Busing System" at bounding box center [37, 18] width 40 height 6
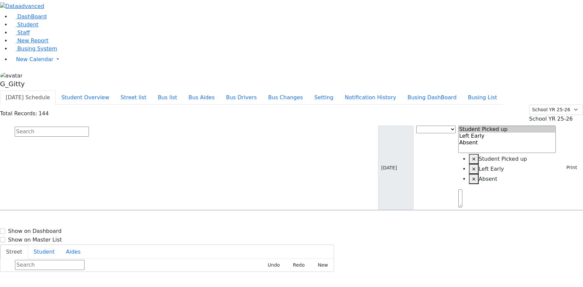
click at [89, 127] on input "text" at bounding box center [52, 132] width 74 height 10
click at [38, 28] on link "Student" at bounding box center [25, 24] width 28 height 6
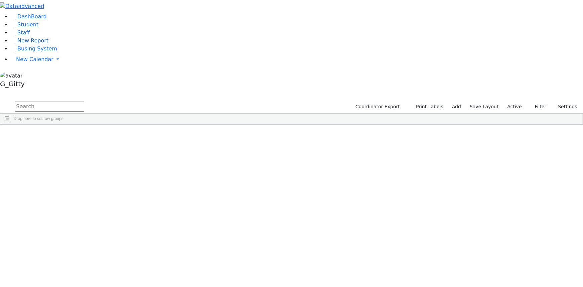
click at [30, 44] on span "New Report" at bounding box center [32, 40] width 31 height 6
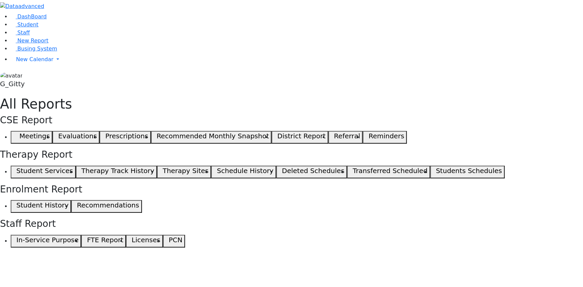
click at [52, 131] on button "Meetings" at bounding box center [32, 137] width 42 height 13
click at [16, 136] on icon "button" at bounding box center [14, 137] width 3 height 3
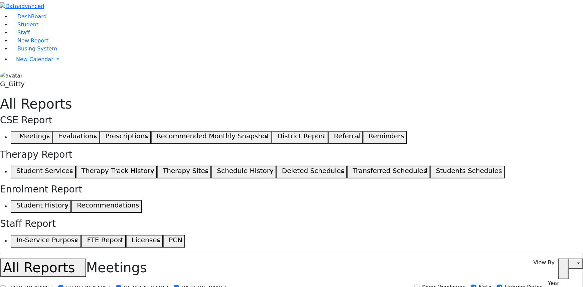
select select
click at [240, 259] on div "All Reports Meetings View By : Open in new tab" at bounding box center [291, 269] width 583 height 21
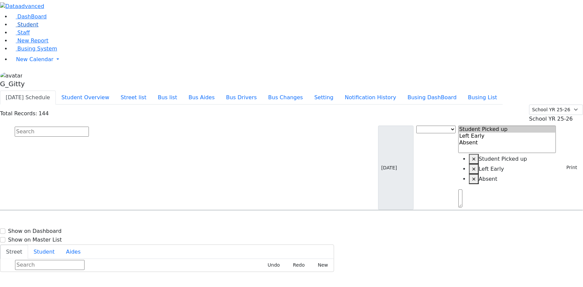
click at [38, 28] on link "Student" at bounding box center [25, 24] width 28 height 6
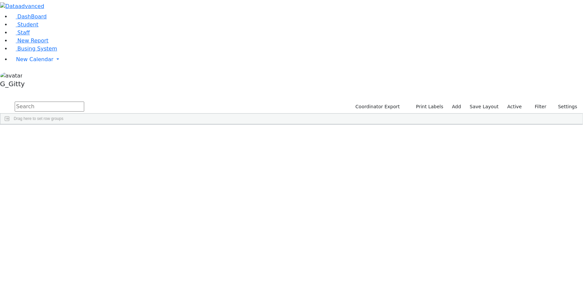
click at [507, 102] on label "Active" at bounding box center [515, 107] width 20 height 10
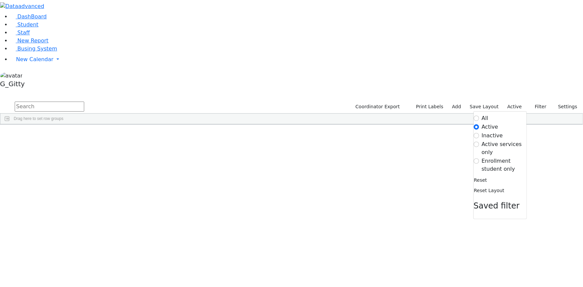
drag, startPoint x: 503, startPoint y: 69, endPoint x: 479, endPoint y: 75, distance: 24.1
click at [502, 157] on label "Enrollment student only" at bounding box center [504, 165] width 45 height 16
click at [479, 158] on input "Enrollment student only" at bounding box center [476, 160] width 5 height 5
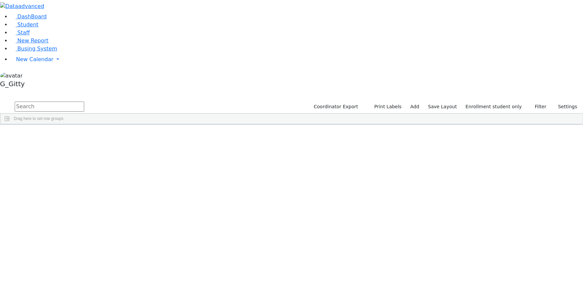
click at [85, 135] on div "Aharonowitz" at bounding box center [63, 139] width 42 height 9
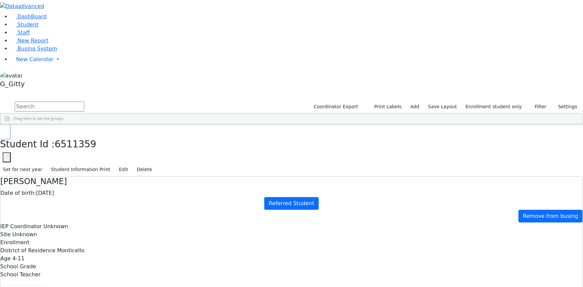
click at [10, 125] on button "button" at bounding box center [5, 132] width 10 height 14
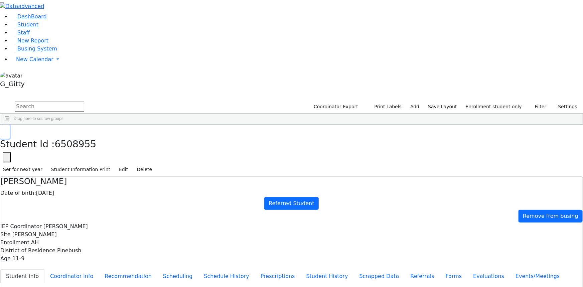
click at [3, 130] on use "button" at bounding box center [3, 130] width 0 height 0
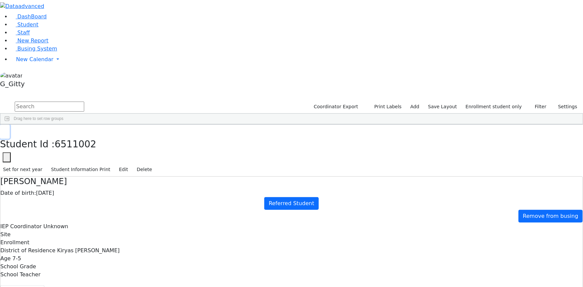
click at [7, 130] on icon "button" at bounding box center [5, 132] width 4 height 4
click at [11, 28] on link "Student" at bounding box center [25, 24] width 28 height 6
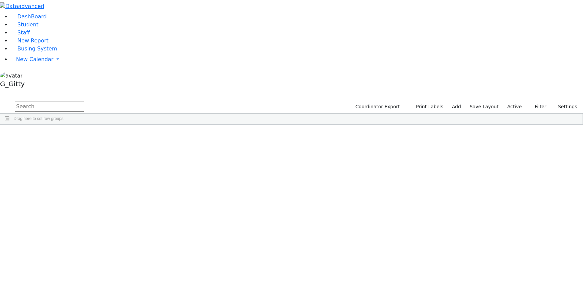
click at [84, 102] on input "text" at bounding box center [50, 107] width 70 height 10
type input "gross"
click at [85, 216] on div "Gross" at bounding box center [63, 220] width 42 height 9
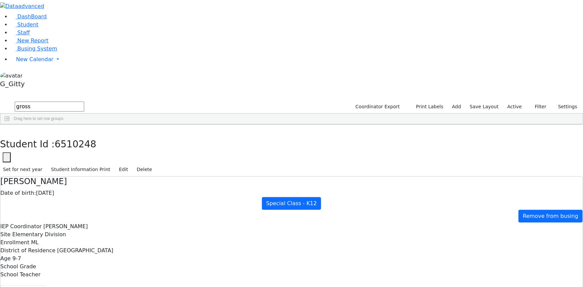
scroll to position [51, 0]
drag, startPoint x: 191, startPoint y: 85, endPoint x: 345, endPoint y: 245, distance: 222.5
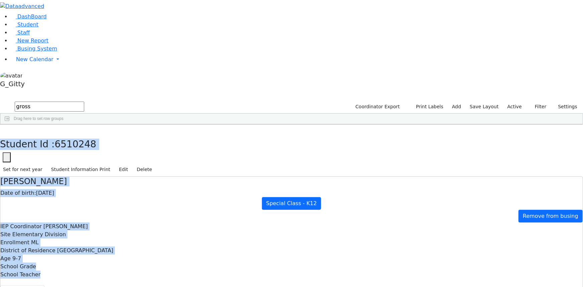
scroll to position [51, 0]
drag, startPoint x: 126, startPoint y: 10, endPoint x: 406, endPoint y: 283, distance: 391.2
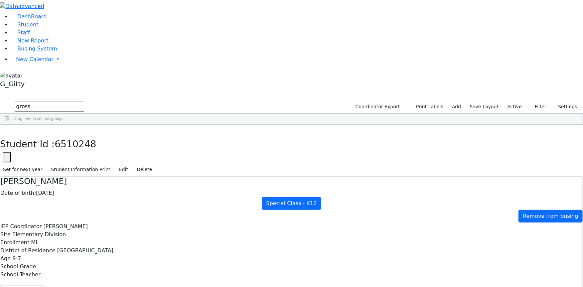
scroll to position [0, 0]
click at [7, 130] on icon "button" at bounding box center [5, 132] width 4 height 4
click at [26, 28] on span "Student" at bounding box center [27, 24] width 21 height 6
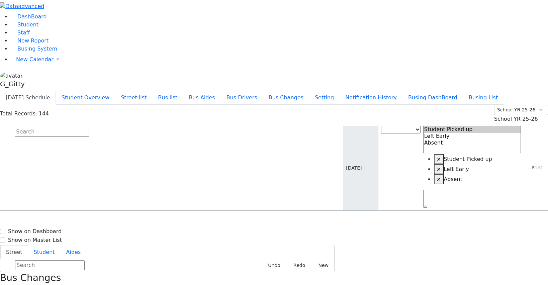
select select
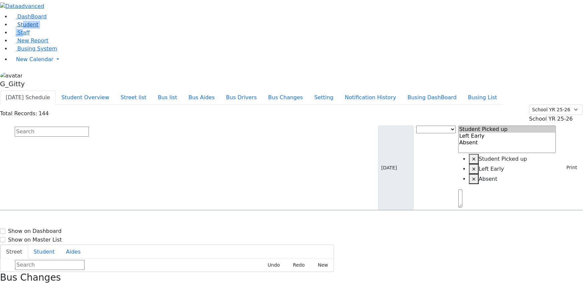
click at [19, 53] on ul "DashBoard Student Staff New Report Busing System New Calendar Calendar Unschedu…" at bounding box center [291, 39] width 583 height 53
click at [22, 28] on span "Student" at bounding box center [27, 24] width 21 height 6
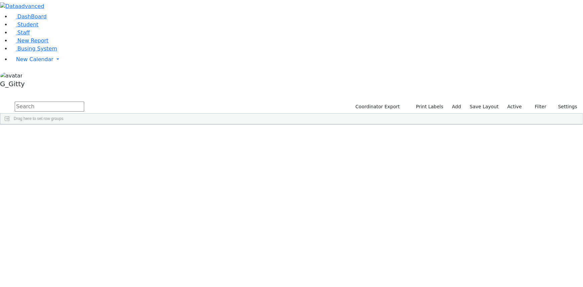
click at [84, 102] on input "text" at bounding box center [50, 107] width 70 height 10
click at [84, 102] on input "wol" at bounding box center [50, 107] width 70 height 10
type input "wol"
click at [519, 102] on label "Active" at bounding box center [515, 107] width 20 height 10
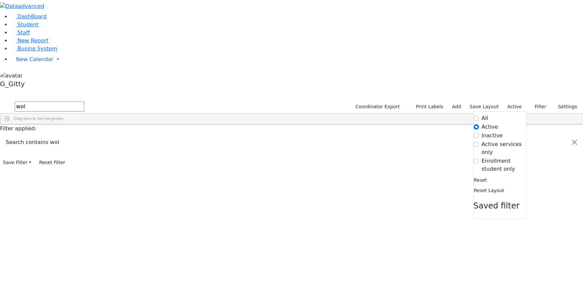
click at [503, 157] on label "Enrollment student only" at bounding box center [504, 165] width 45 height 16
click at [479, 158] on input "Enrollment student only" at bounding box center [476, 160] width 5 height 5
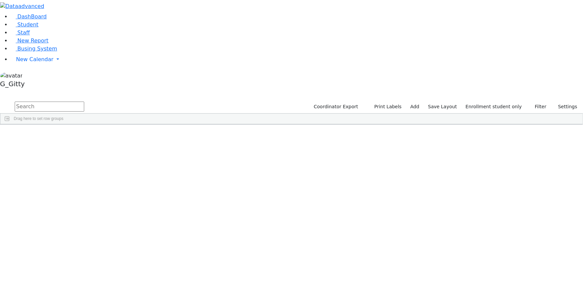
scroll to position [177, 0]
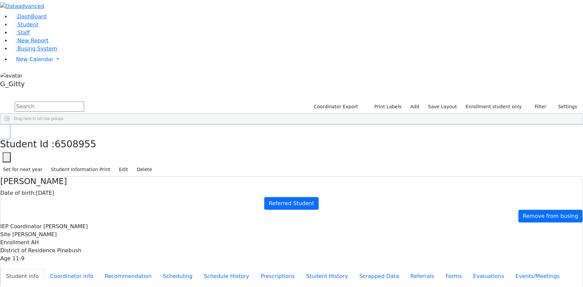
click at [10, 125] on button "button" at bounding box center [5, 132] width 10 height 14
drag, startPoint x: 203, startPoint y: 27, endPoint x: 195, endPoint y: 31, distance: 9.4
click at [84, 102] on input "text" at bounding box center [50, 107] width 70 height 10
click at [15, 52] on link "Busing System" at bounding box center [34, 48] width 46 height 6
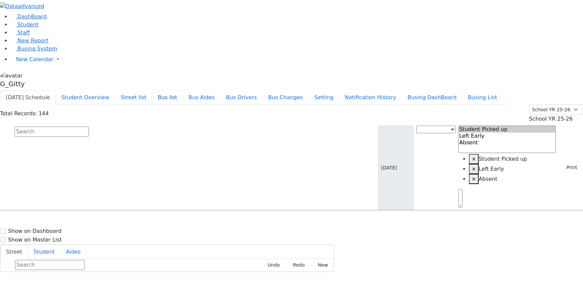
click at [183, 91] on button "Bus list" at bounding box center [167, 98] width 31 height 14
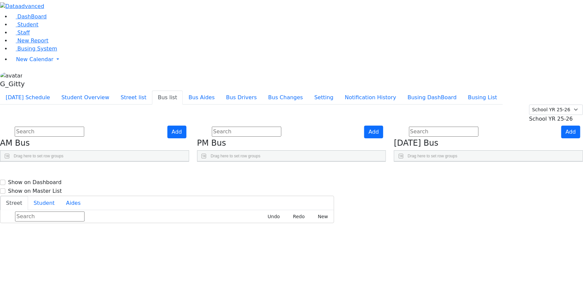
scroll to position [198, 0]
click at [245, 162] on div "Add PM Bus Drag here to set row groups Drag here to set column labels [GEOGRAPH…" at bounding box center [291, 144] width 197 height 36
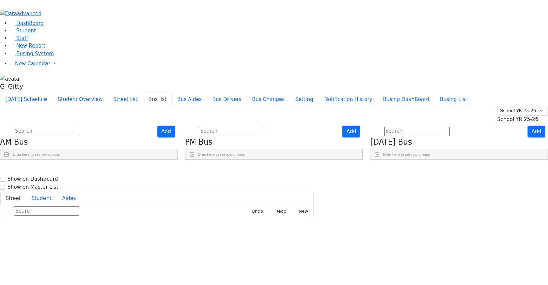
scroll to position [181, 0]
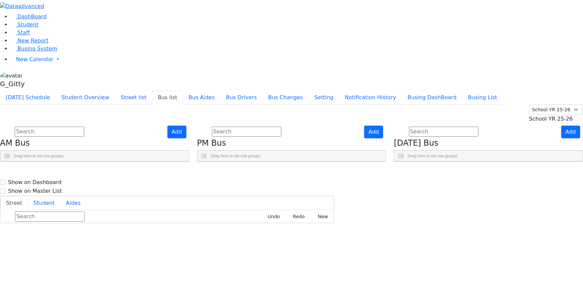
click at [390, 162] on div "Add PM Bus Drag here to set row groups Drag here to set column labels [GEOGRAPH…" at bounding box center [291, 144] width 197 height 36
